Goal: Transaction & Acquisition: Subscribe to service/newsletter

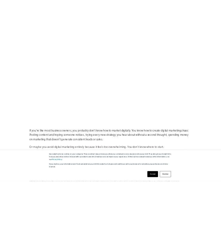
scroll to position [193, 0]
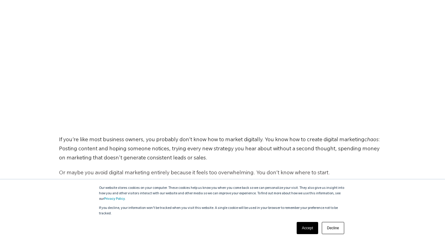
click at [335, 224] on link "Decline" at bounding box center [333, 228] width 22 height 12
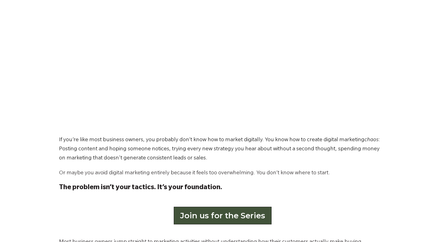
click at [241, 218] on link "Join us for the Series" at bounding box center [223, 215] width 98 height 18
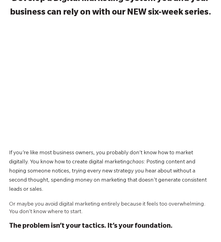
scroll to position [0, 0]
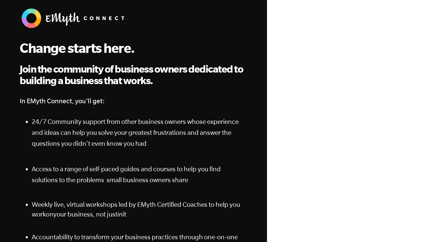
scroll to position [32, 0]
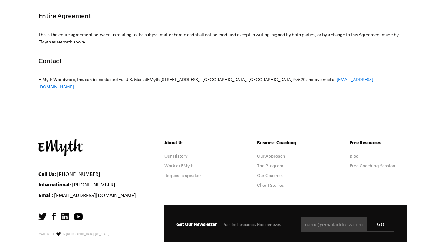
scroll to position [1897, 0]
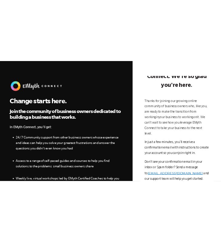
scroll to position [92, 0]
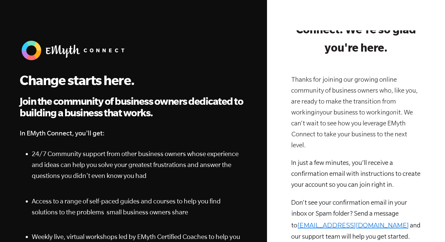
click at [305, 221] on link "[EMAIL_ADDRESS][DOMAIN_NAME]" at bounding box center [354, 224] width 112 height 7
